Goal: Information Seeking & Learning: Check status

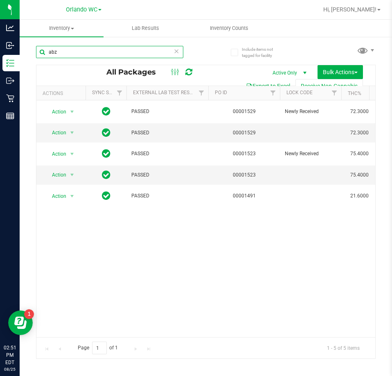
click at [172, 53] on input "abz" at bounding box center [109, 52] width 147 height 12
click at [175, 53] on icon at bounding box center [177, 51] width 6 height 10
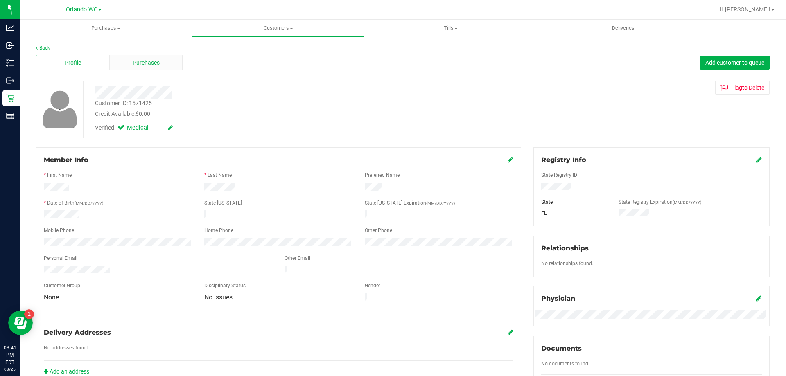
click at [165, 69] on div "Purchases" at bounding box center [145, 63] width 73 height 16
click at [155, 67] on div "Purchases" at bounding box center [145, 63] width 73 height 16
click at [152, 67] on span "Purchases" at bounding box center [146, 63] width 27 height 9
click at [170, 59] on div "Purchases" at bounding box center [145, 63] width 73 height 16
click at [151, 61] on span "Purchases" at bounding box center [146, 63] width 27 height 9
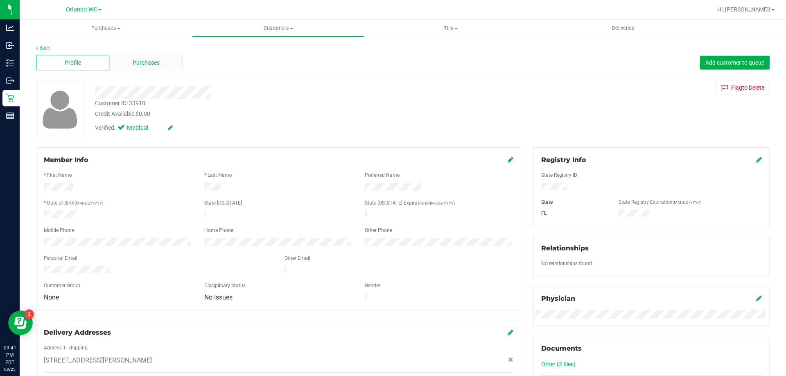
click at [140, 64] on span "Purchases" at bounding box center [146, 63] width 27 height 9
click at [144, 59] on span "Purchases" at bounding box center [146, 63] width 27 height 9
click at [141, 60] on span "Purchases" at bounding box center [146, 63] width 27 height 9
click at [142, 63] on span "Purchases" at bounding box center [146, 63] width 27 height 9
click at [154, 59] on span "Purchases" at bounding box center [146, 63] width 27 height 9
